Goal: Information Seeking & Learning: Learn about a topic

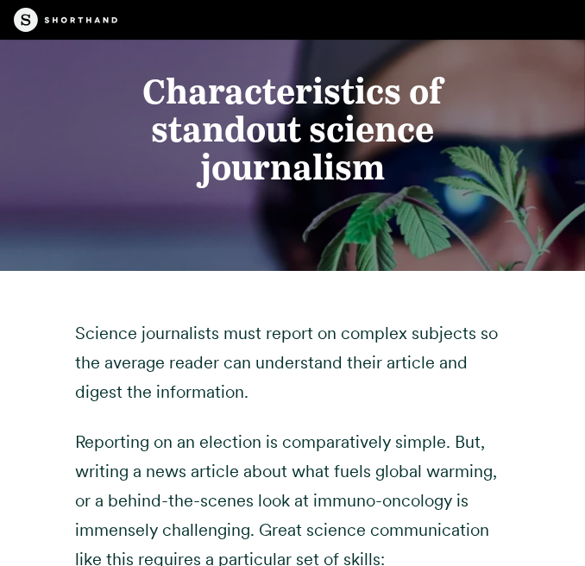
scroll to position [2832, 0]
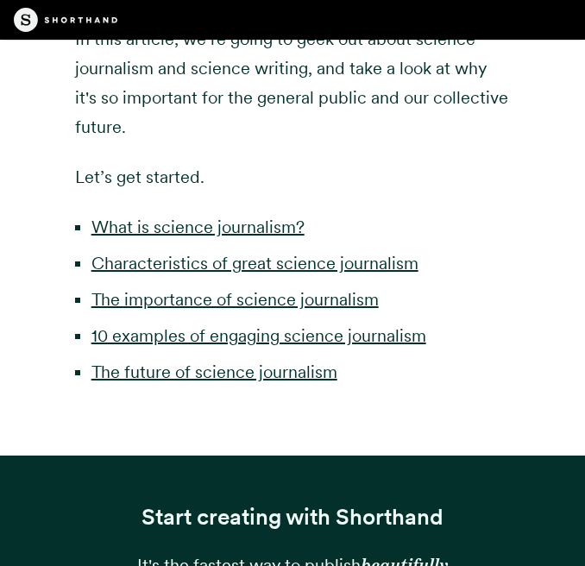
scroll to position [809, 0]
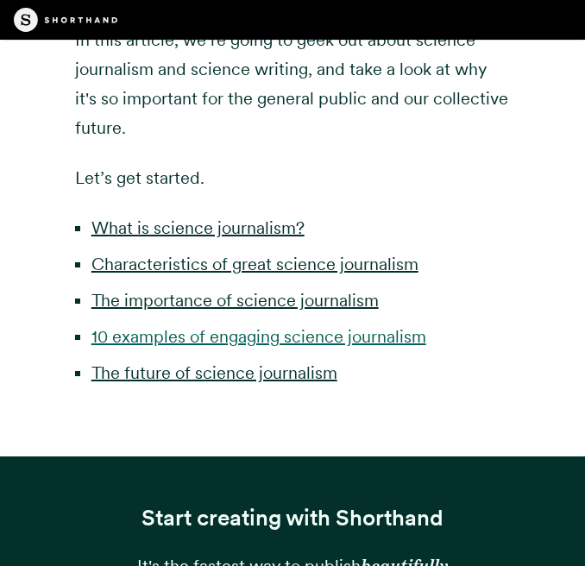
click at [296, 336] on link "10 examples of engaging science journalism" at bounding box center [259, 336] width 335 height 21
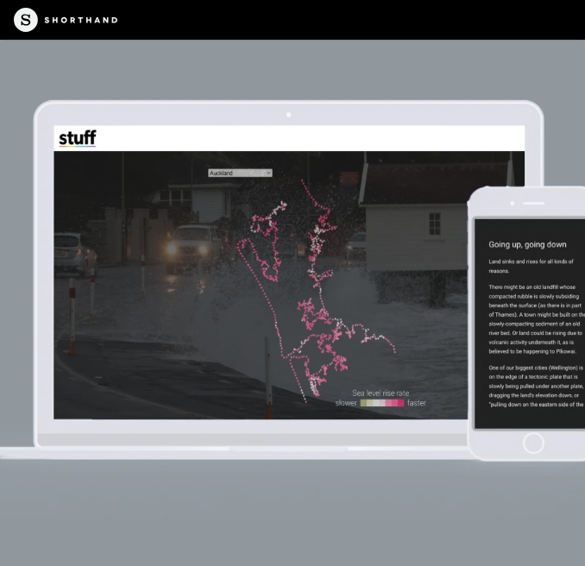
scroll to position [8492, 0]
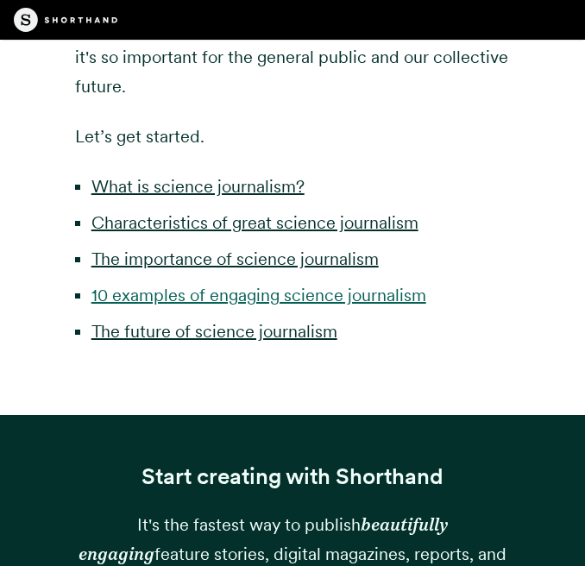
scroll to position [809, 0]
